Goal: Task Accomplishment & Management: Manage account settings

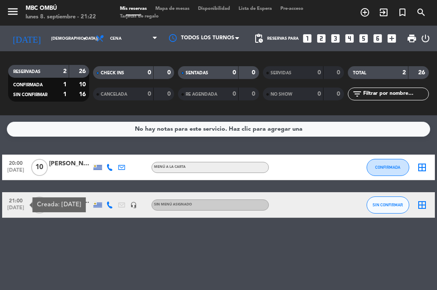
click at [146, 239] on div "No hay notas para este servicio. Haz clic para agregar una 20:00 [DATE] [PERSON…" at bounding box center [218, 202] width 437 height 175
click at [399, 207] on span "SIN CONFIRMAR" at bounding box center [388, 204] width 30 height 5
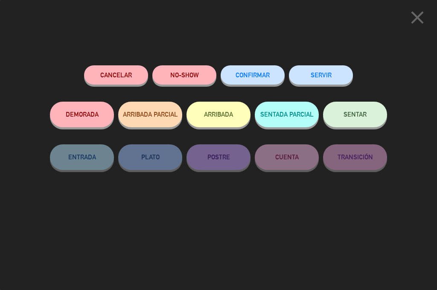
click at [245, 79] on button "CONFIRMAR" at bounding box center [253, 74] width 64 height 19
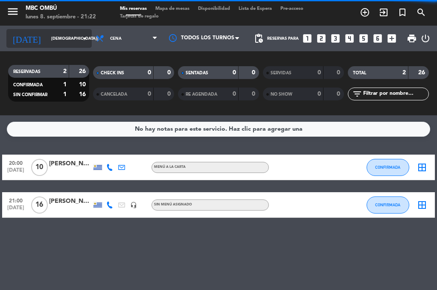
click at [47, 39] on input "[DEMOGRAPHIC_DATA][DATE]" at bounding box center [75, 38] width 56 height 13
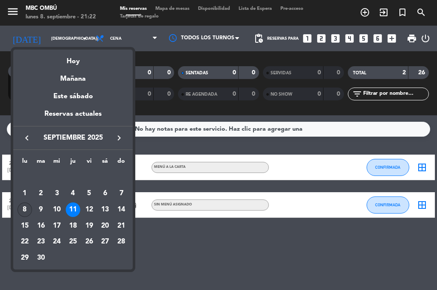
click at [26, 208] on div "8" at bounding box center [25, 209] width 15 height 15
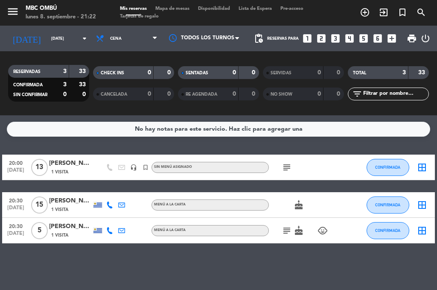
click at [286, 167] on icon "subject" at bounding box center [287, 167] width 10 height 10
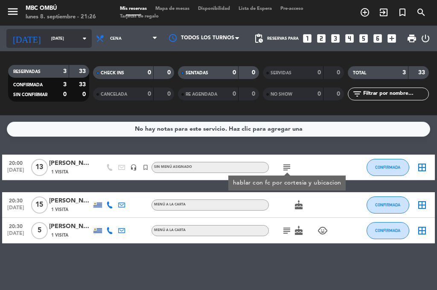
click at [47, 34] on input "[DATE]" at bounding box center [75, 38] width 56 height 13
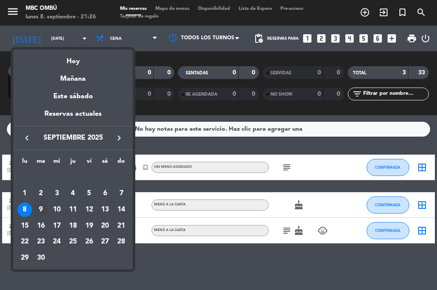
click at [37, 205] on div "9" at bounding box center [41, 209] width 15 height 15
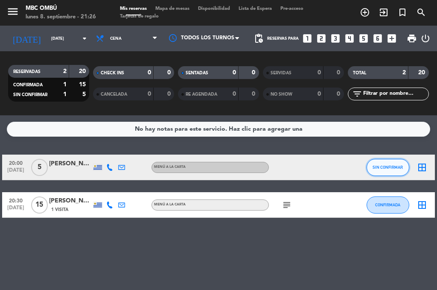
click at [378, 170] on button "SIN CONFIRMAR" at bounding box center [388, 167] width 43 height 17
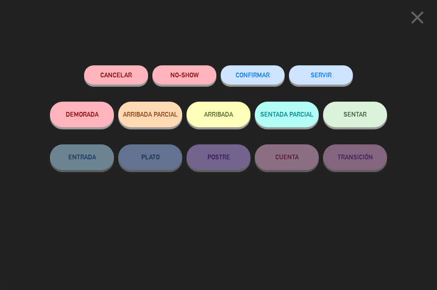
click at [259, 76] on span "CONFIRMAR" at bounding box center [253, 74] width 34 height 7
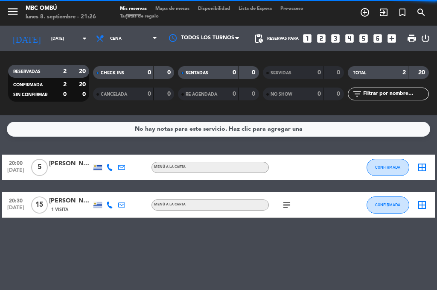
click at [285, 203] on icon "subject" at bounding box center [287, 205] width 10 height 10
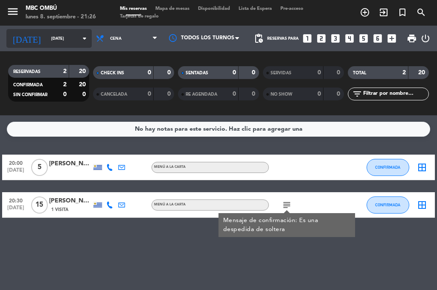
click at [47, 35] on input "[DATE]" at bounding box center [75, 38] width 56 height 13
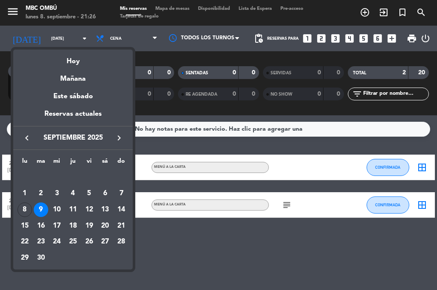
click at [55, 206] on div "10" at bounding box center [57, 209] width 15 height 15
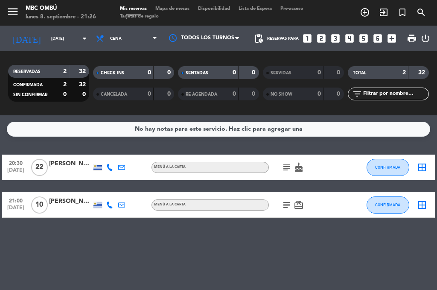
click at [287, 171] on icon "subject" at bounding box center [287, 167] width 10 height 10
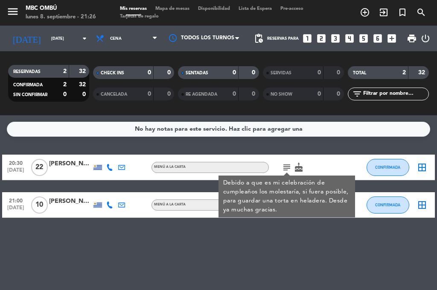
click at [333, 163] on div "subject Debido a que es mi celebración de cumpleaños los molestaría, si fuera p…" at bounding box center [305, 167] width 72 height 25
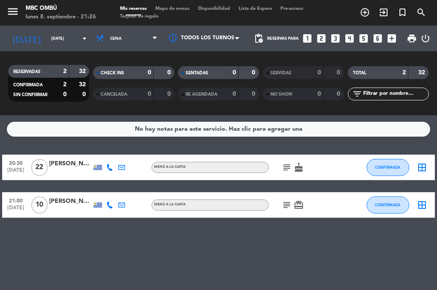
click at [289, 203] on icon "subject" at bounding box center [287, 205] width 10 height 10
click at [316, 185] on div "20:30 [DATE] [PERSON_NAME] MENÚ A LA CARTA subject cake CONFIRMADA border_all 2…" at bounding box center [218, 186] width 433 height 63
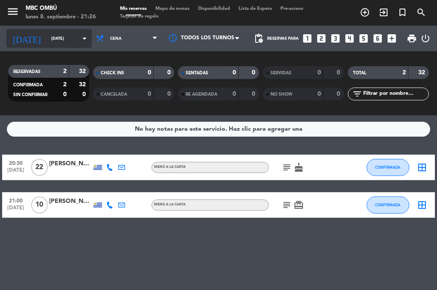
click at [47, 41] on input "[DATE]" at bounding box center [75, 38] width 56 height 13
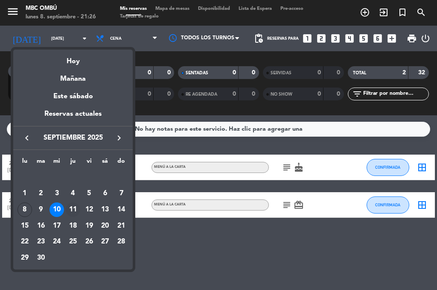
click at [78, 207] on div "11" at bounding box center [73, 209] width 15 height 15
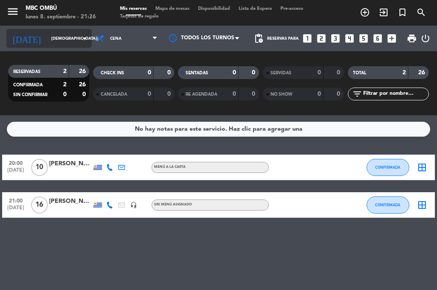
click at [53, 35] on input "[DEMOGRAPHIC_DATA][DATE]" at bounding box center [75, 38] width 56 height 13
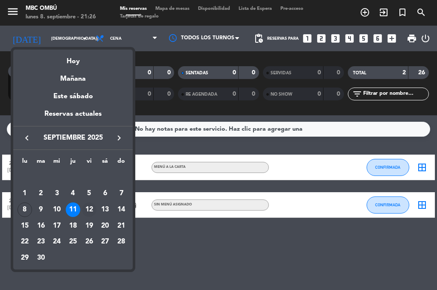
click at [94, 204] on div "12" at bounding box center [89, 209] width 15 height 15
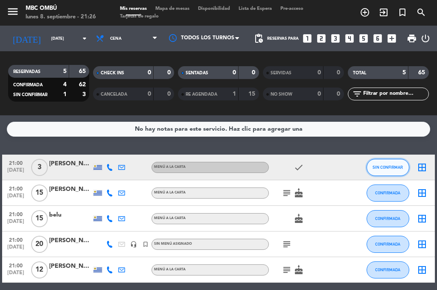
click at [389, 174] on button "SIN CONFIRMAR" at bounding box center [388, 167] width 43 height 17
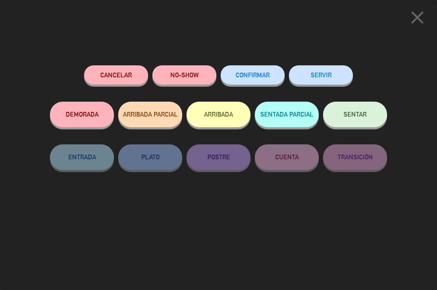
click at [267, 81] on button "CONFIRMAR" at bounding box center [253, 74] width 64 height 19
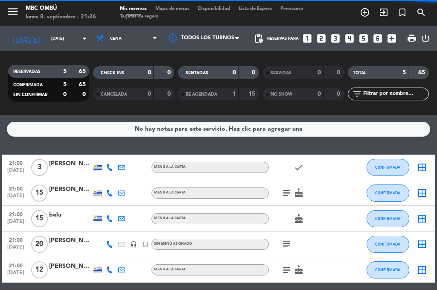
click at [287, 193] on icon "subject" at bounding box center [287, 193] width 10 height 10
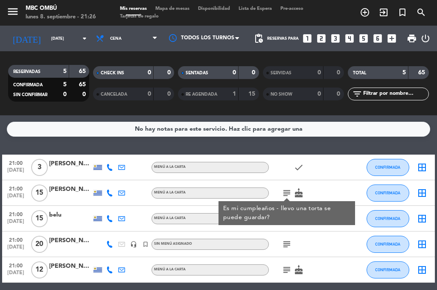
click at [289, 240] on icon "subject" at bounding box center [287, 244] width 10 height 10
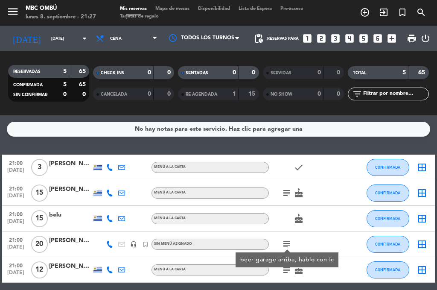
scroll to position [35, 0]
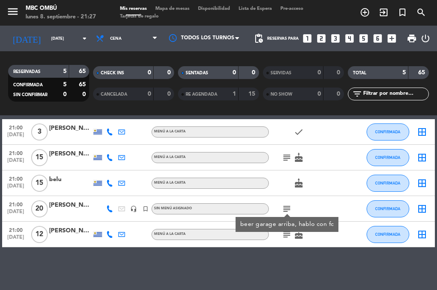
click at [289, 238] on icon "subject" at bounding box center [287, 234] width 10 height 10
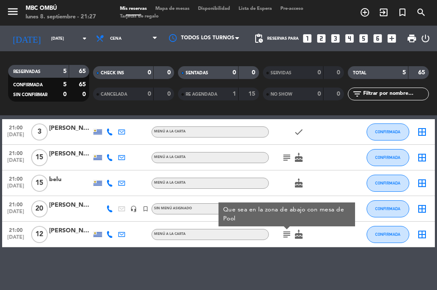
click at [327, 176] on div "cake" at bounding box center [305, 182] width 72 height 25
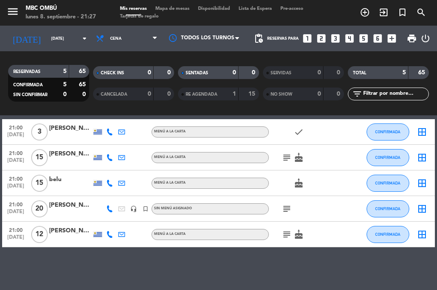
click at [280, 213] on div "subject" at bounding box center [305, 208] width 72 height 25
click at [285, 208] on icon "subject" at bounding box center [287, 209] width 10 height 10
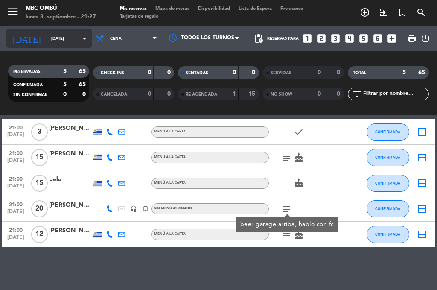
click at [47, 37] on input "[DATE]" at bounding box center [75, 38] width 56 height 13
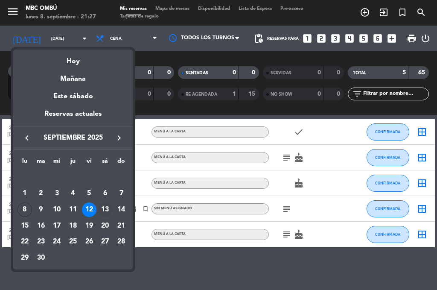
click at [105, 211] on div "13" at bounding box center [105, 209] width 15 height 15
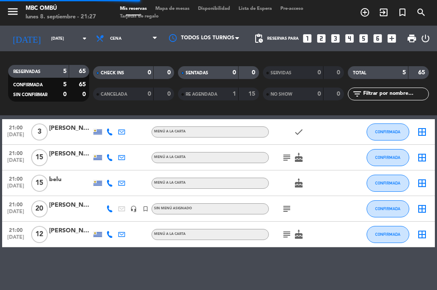
scroll to position [22, 0]
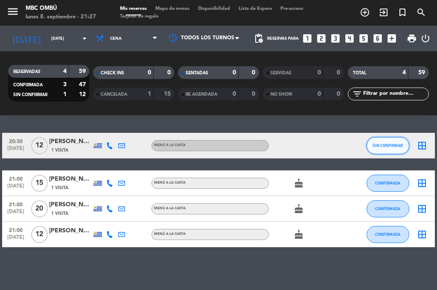
click at [393, 144] on span "SIN CONFIRMAR" at bounding box center [388, 145] width 30 height 5
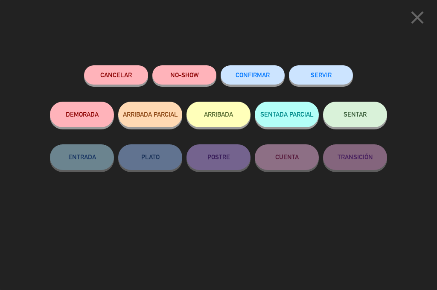
click at [269, 68] on button "CONFIRMAR" at bounding box center [253, 74] width 64 height 19
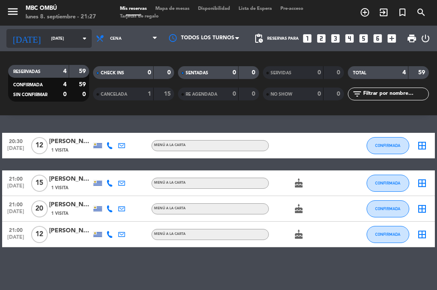
click at [47, 38] on input "[DATE]" at bounding box center [75, 38] width 56 height 13
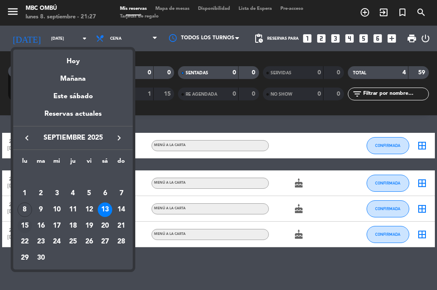
click at [22, 225] on div "15" at bounding box center [25, 226] width 15 height 15
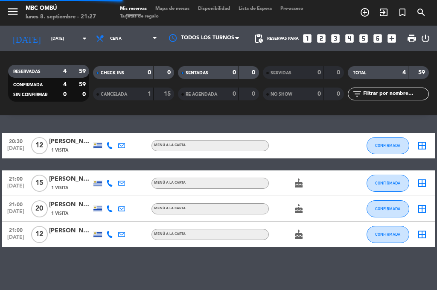
scroll to position [0, 0]
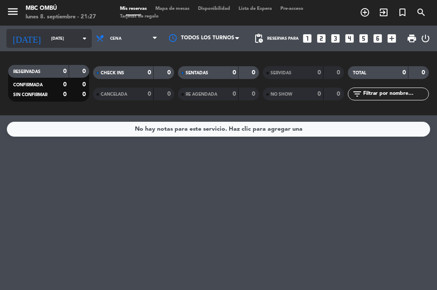
click at [23, 40] on icon "[DATE]" at bounding box center [26, 38] width 41 height 17
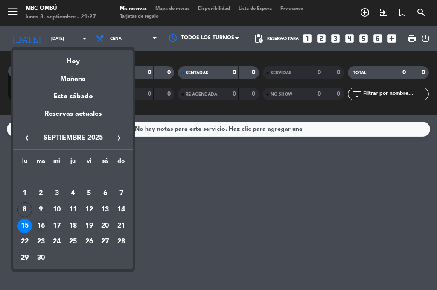
click at [38, 225] on div "16" at bounding box center [41, 226] width 15 height 15
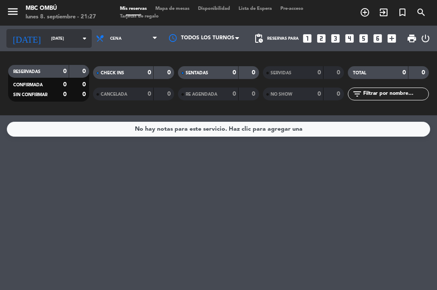
click at [49, 41] on input "[DATE]" at bounding box center [75, 38] width 56 height 13
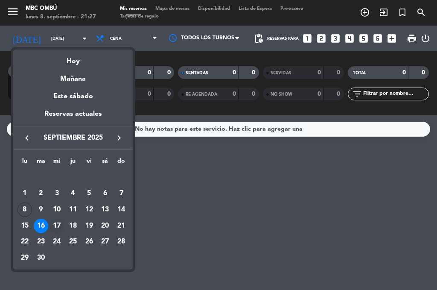
click at [61, 226] on div "17" at bounding box center [57, 226] width 15 height 15
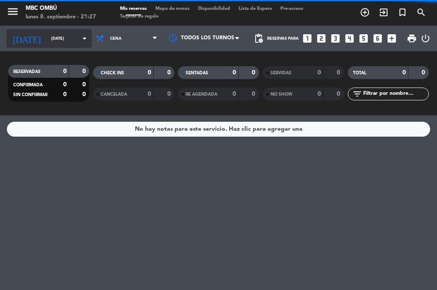
click at [47, 39] on input "[DATE]" at bounding box center [75, 38] width 56 height 13
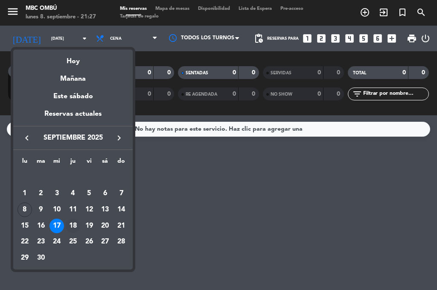
click at [73, 226] on div "18" at bounding box center [73, 226] width 15 height 15
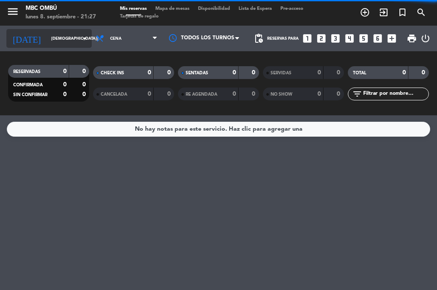
click at [48, 38] on input "[DEMOGRAPHIC_DATA][DATE]" at bounding box center [75, 38] width 56 height 13
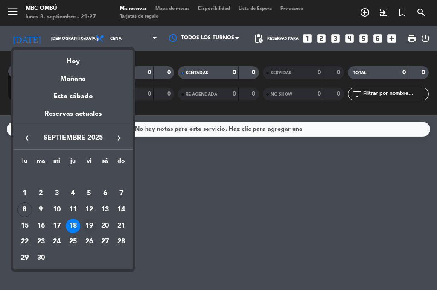
click at [87, 229] on div "19" at bounding box center [89, 226] width 15 height 15
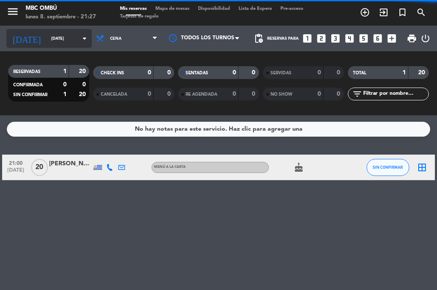
click at [56, 37] on input "[DATE]" at bounding box center [75, 38] width 56 height 13
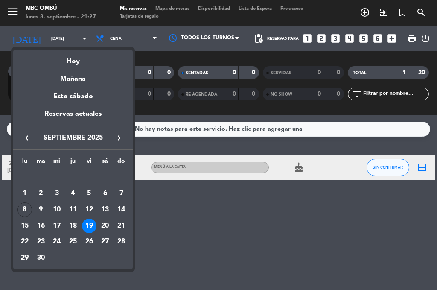
click at [356, 211] on div at bounding box center [218, 145] width 437 height 290
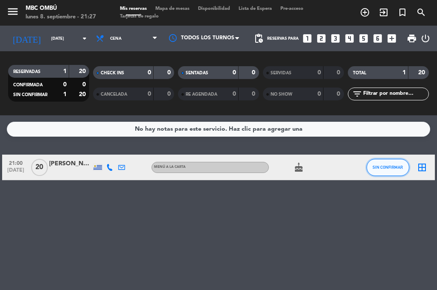
click at [386, 172] on button "SIN CONFIRMAR" at bounding box center [388, 167] width 43 height 17
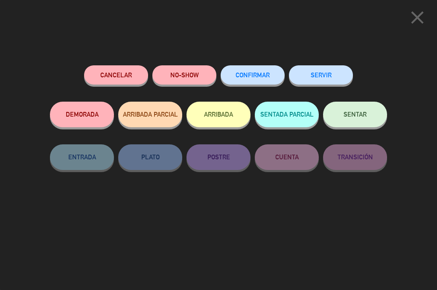
click at [268, 81] on button "CONFIRMAR" at bounding box center [253, 74] width 64 height 19
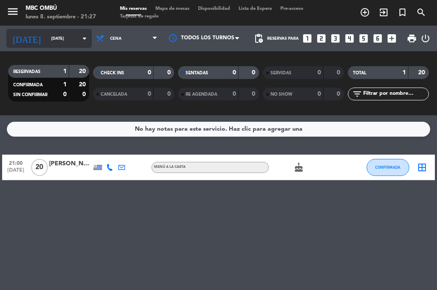
click at [54, 43] on input "[DATE]" at bounding box center [75, 38] width 56 height 13
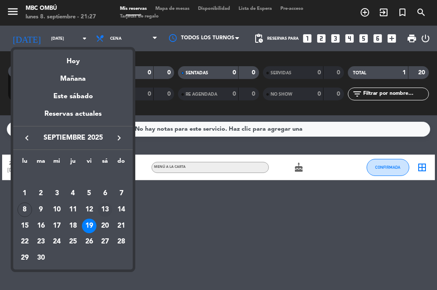
click at [106, 217] on td "13" at bounding box center [105, 210] width 16 height 16
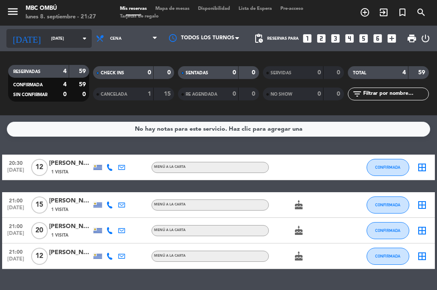
click at [53, 34] on input "[DATE]" at bounding box center [75, 38] width 56 height 13
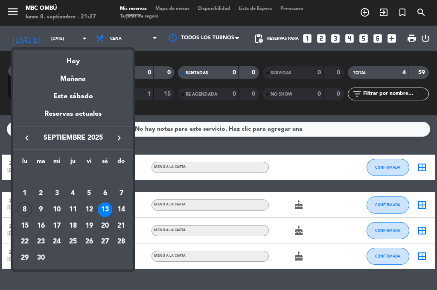
click at [107, 228] on div "20" at bounding box center [105, 226] width 15 height 15
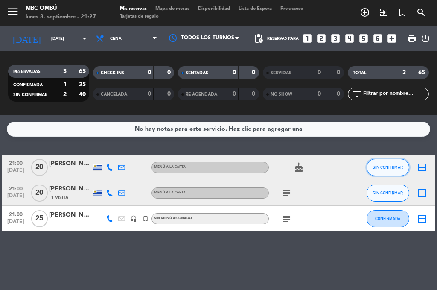
click at [394, 168] on span "SIN CONFIRMAR" at bounding box center [388, 167] width 30 height 5
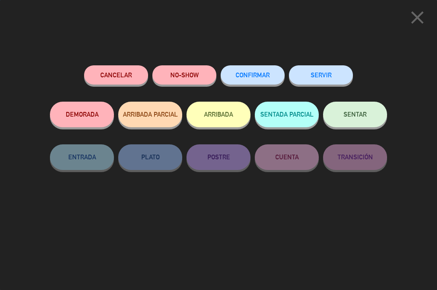
click at [250, 82] on button "CONFIRMAR" at bounding box center [253, 74] width 64 height 19
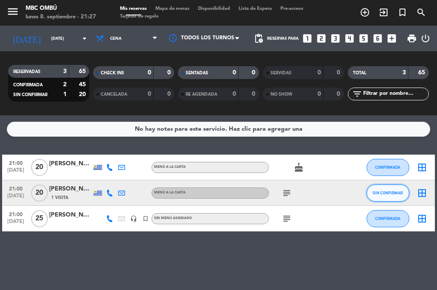
click at [384, 197] on button "SIN CONFIRMAR" at bounding box center [388, 193] width 43 height 17
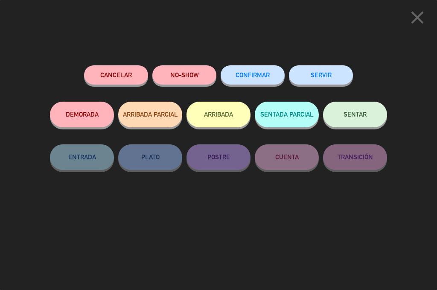
click at [247, 76] on span "CONFIRMAR" at bounding box center [253, 74] width 34 height 7
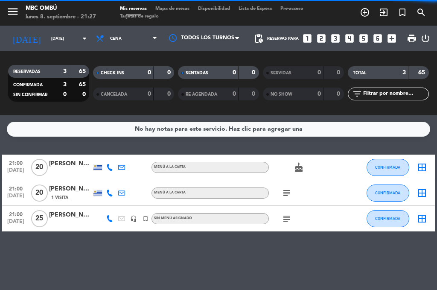
click at [287, 196] on icon "subject" at bounding box center [287, 193] width 10 height 10
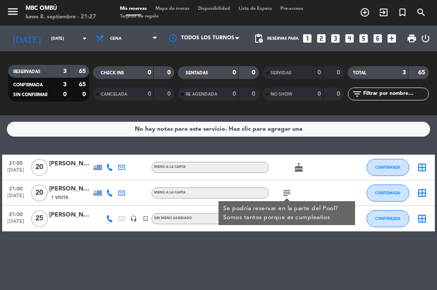
click at [287, 248] on div "No hay notas para este servicio. Haz clic para agregar una 21:00 [DATE] [PERSON…" at bounding box center [218, 202] width 437 height 175
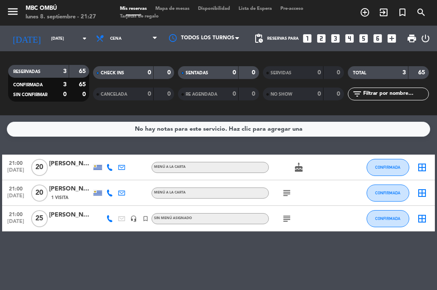
click at [287, 219] on icon "subject" at bounding box center [287, 219] width 10 height 10
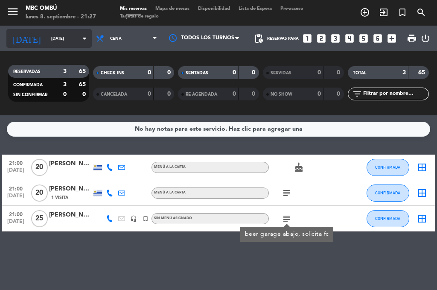
click at [55, 44] on input "[DATE]" at bounding box center [75, 38] width 56 height 13
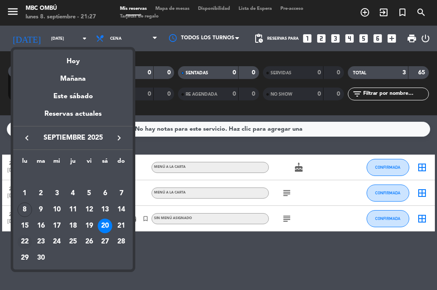
click at [23, 241] on div "22" at bounding box center [25, 242] width 15 height 15
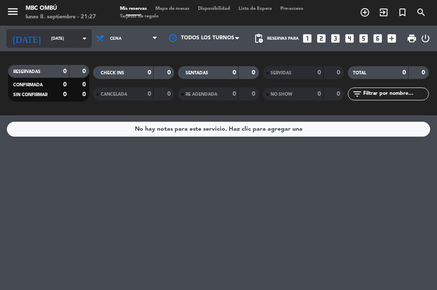
click at [20, 36] on icon "[DATE]" at bounding box center [26, 38] width 41 height 17
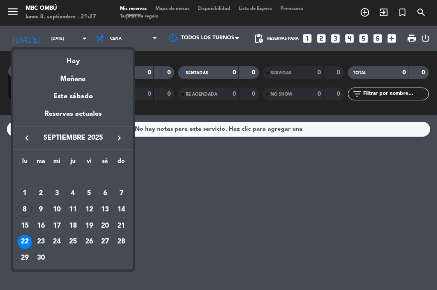
click at [42, 239] on div "23" at bounding box center [41, 242] width 15 height 15
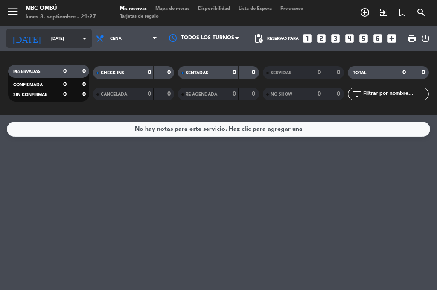
click at [47, 38] on input "[DATE]" at bounding box center [75, 38] width 56 height 13
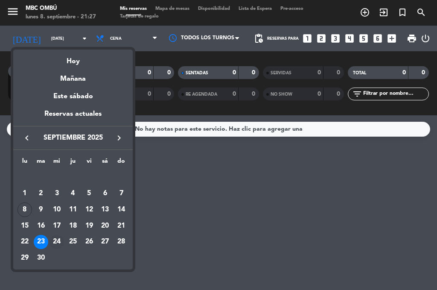
click at [57, 238] on div "24" at bounding box center [57, 242] width 15 height 15
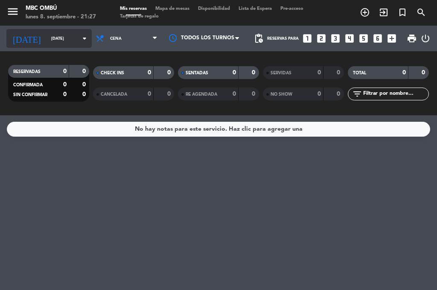
click at [47, 40] on input "[DATE]" at bounding box center [75, 38] width 56 height 13
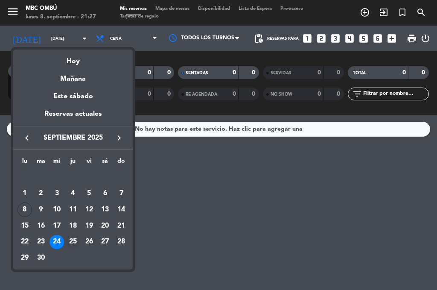
click at [73, 243] on div "25" at bounding box center [73, 242] width 15 height 15
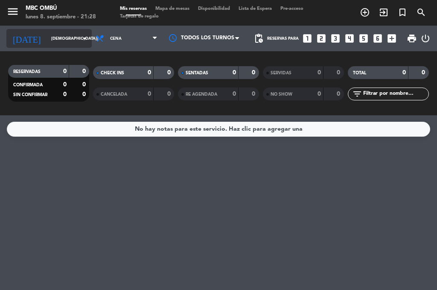
click at [49, 38] on input "[DEMOGRAPHIC_DATA][DATE]" at bounding box center [75, 38] width 56 height 13
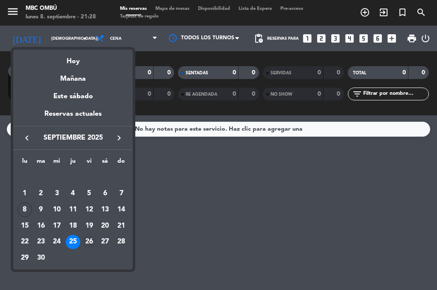
click at [85, 241] on div "26" at bounding box center [89, 242] width 15 height 15
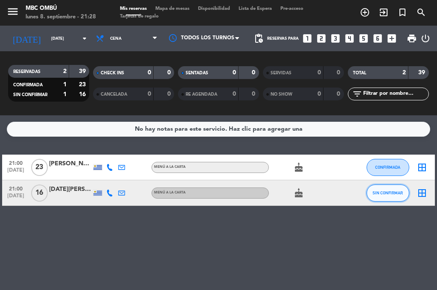
click at [388, 198] on button "SIN CONFIRMAR" at bounding box center [388, 193] width 43 height 17
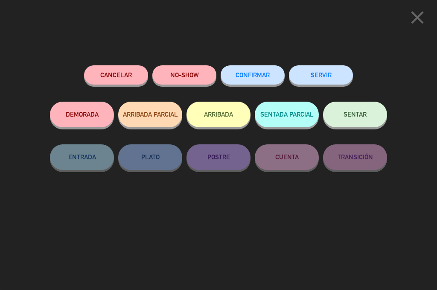
click at [267, 74] on span "CONFIRMAR" at bounding box center [253, 74] width 34 height 7
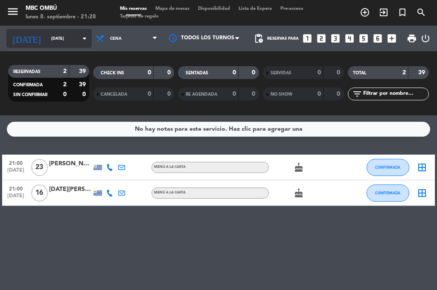
click at [47, 38] on input "[DATE]" at bounding box center [75, 38] width 56 height 13
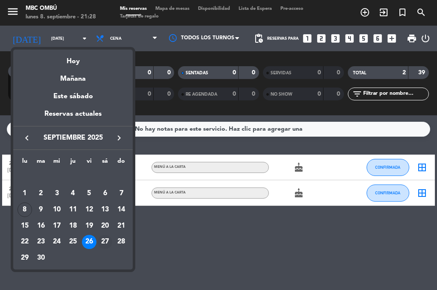
click at [107, 243] on div "27" at bounding box center [105, 242] width 15 height 15
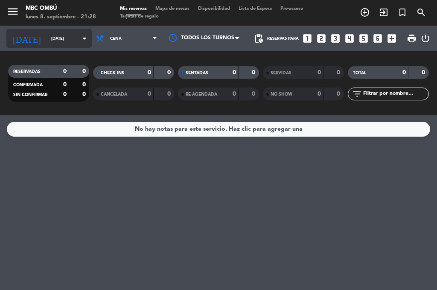
click at [47, 41] on input "[DATE]" at bounding box center [75, 38] width 56 height 13
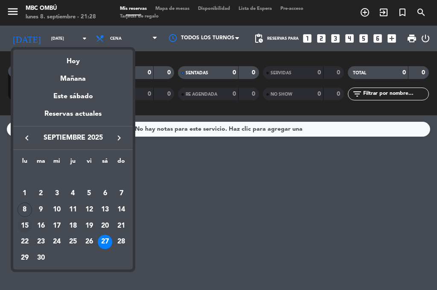
click at [26, 220] on div "15" at bounding box center [25, 226] width 15 height 15
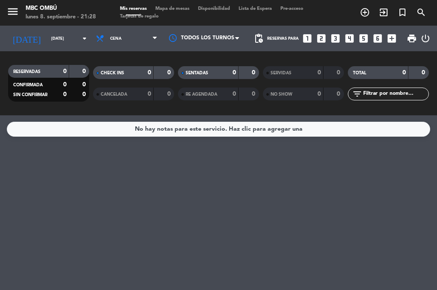
type input "[DATE]"
